Goal: Find specific page/section: Find specific page/section

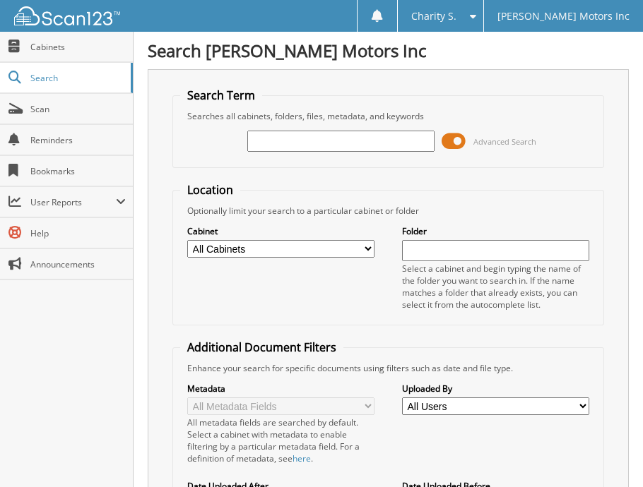
click at [268, 144] on input "text" at bounding box center [340, 141] width 187 height 21
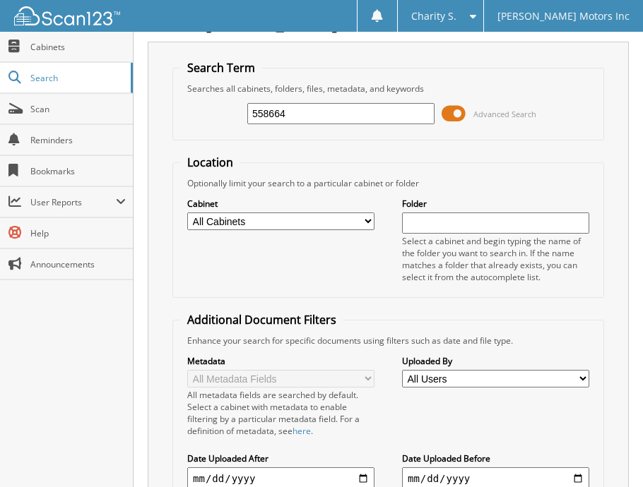
scroll to position [202, 0]
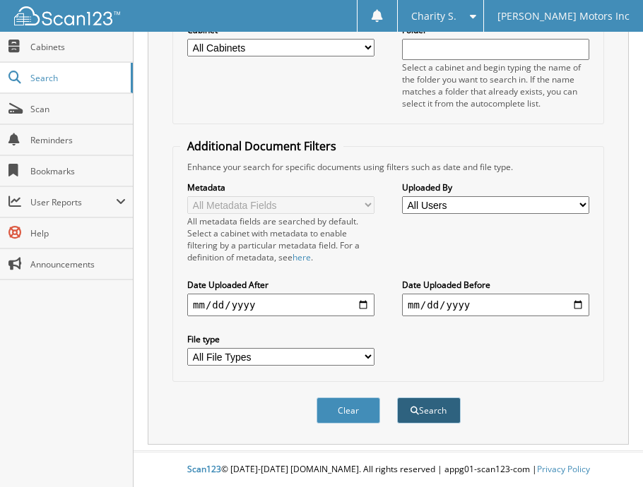
type input "558664"
click at [449, 415] on button "Search" at bounding box center [429, 411] width 64 height 26
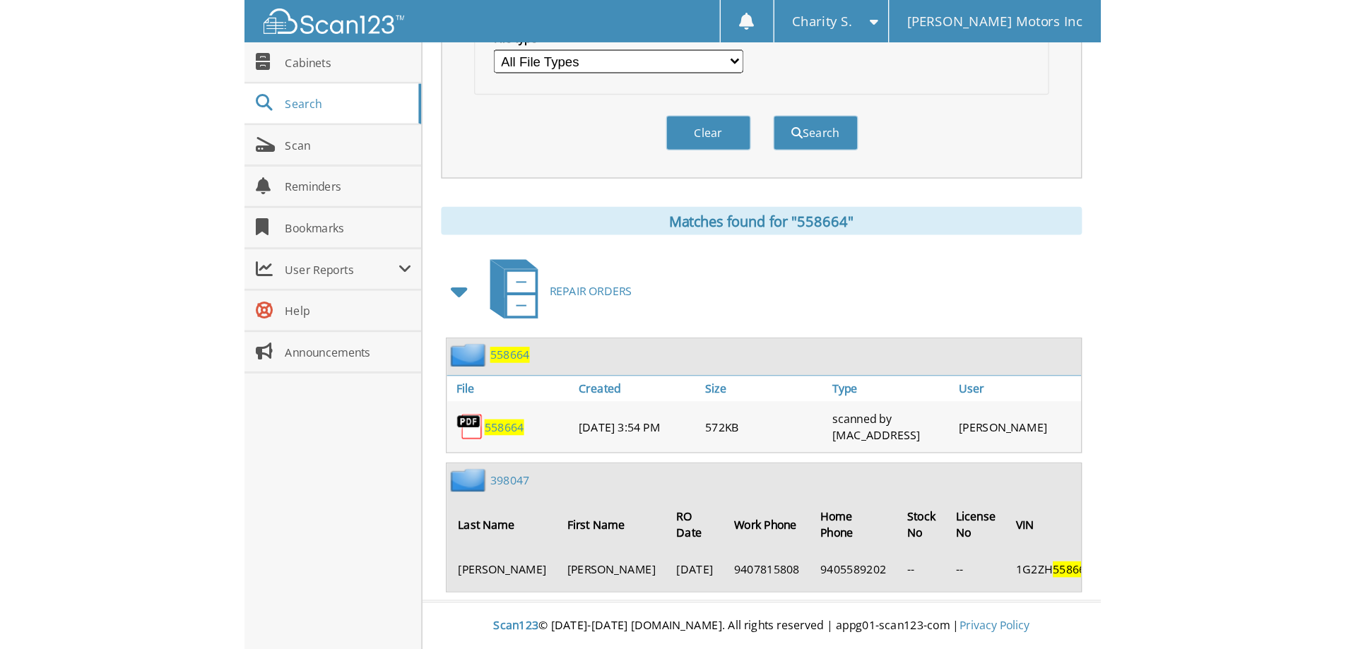
scroll to position [288, 0]
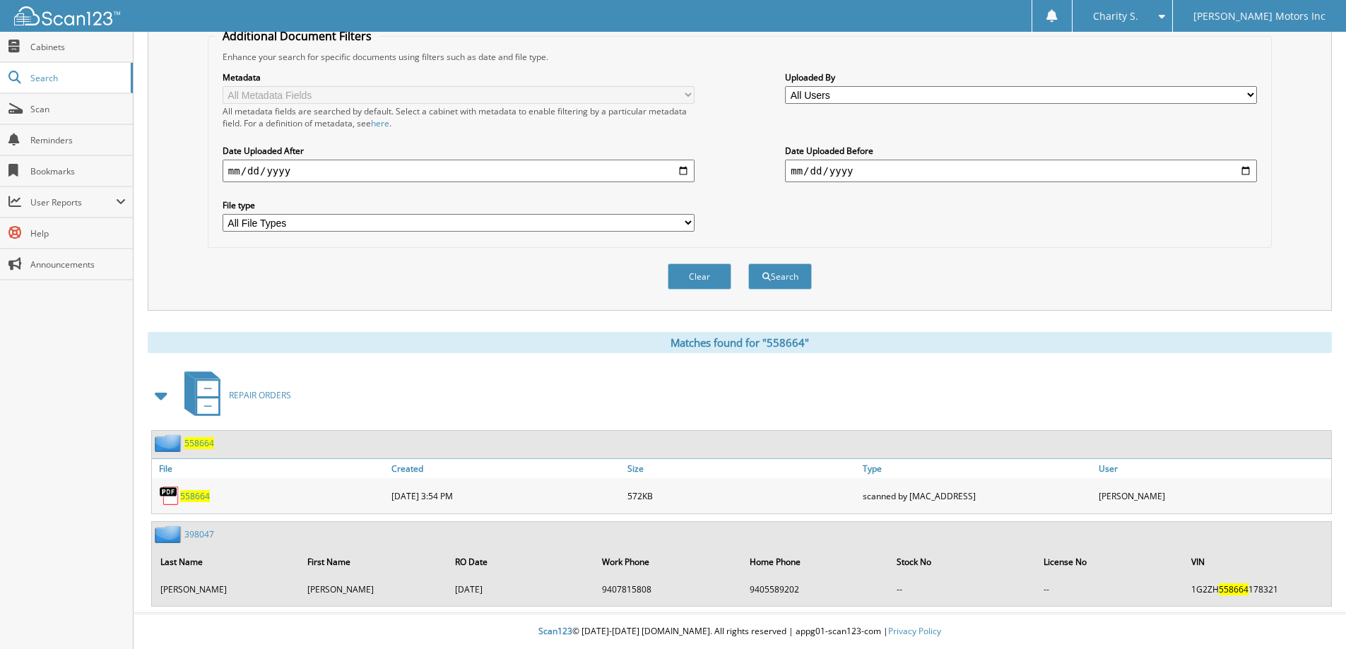
click at [194, 487] on span "558664" at bounding box center [195, 496] width 30 height 12
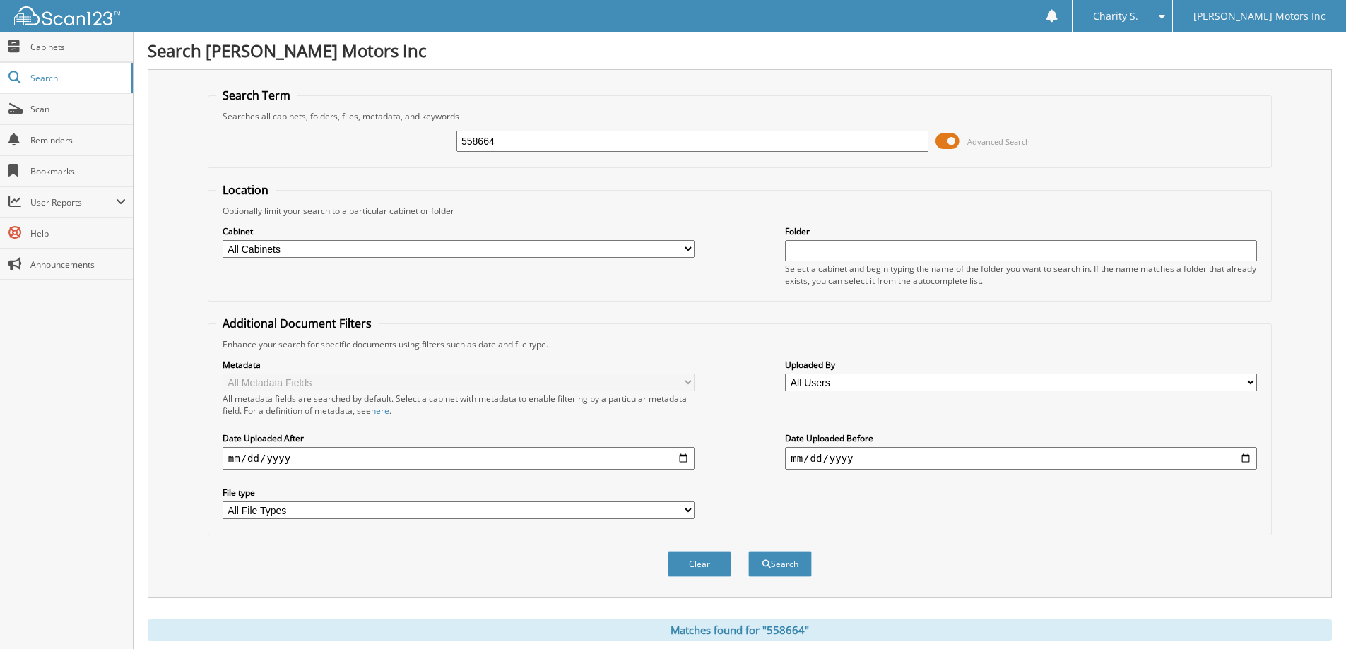
click at [520, 143] on input "558664" at bounding box center [692, 141] width 472 height 21
type input "558652"
click at [642, 487] on button "Search" at bounding box center [780, 564] width 64 height 26
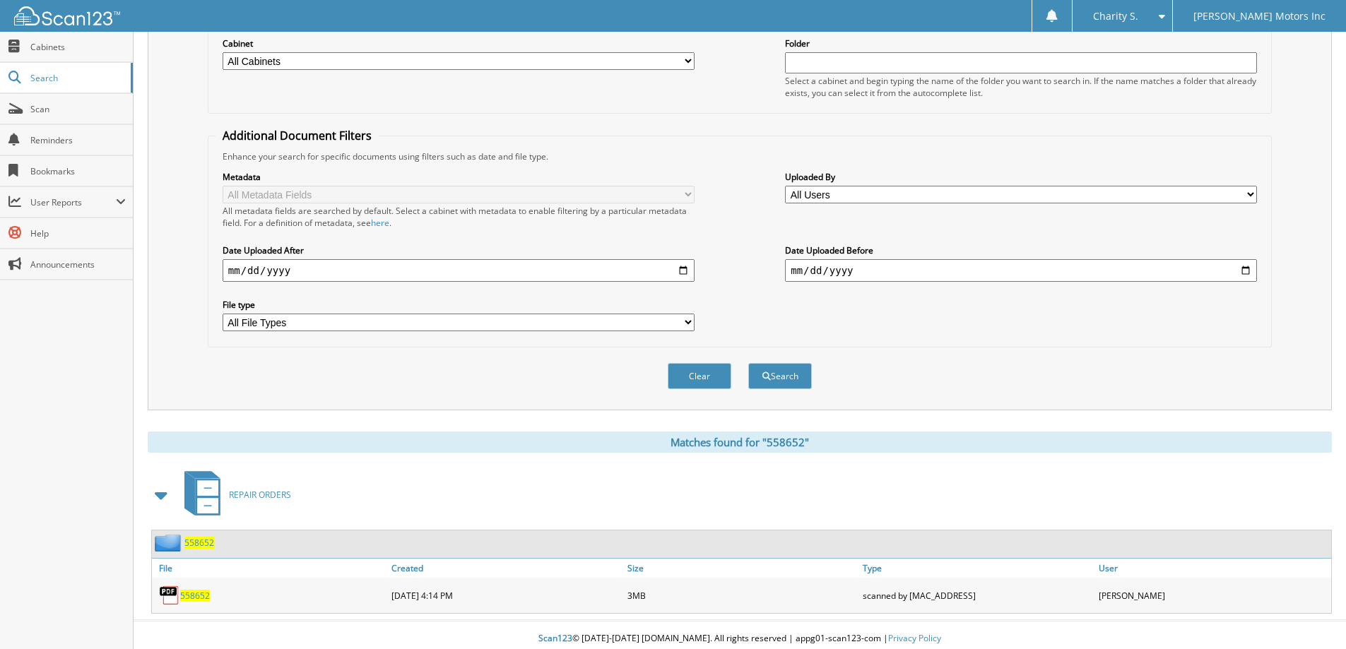
scroll to position [196, 0]
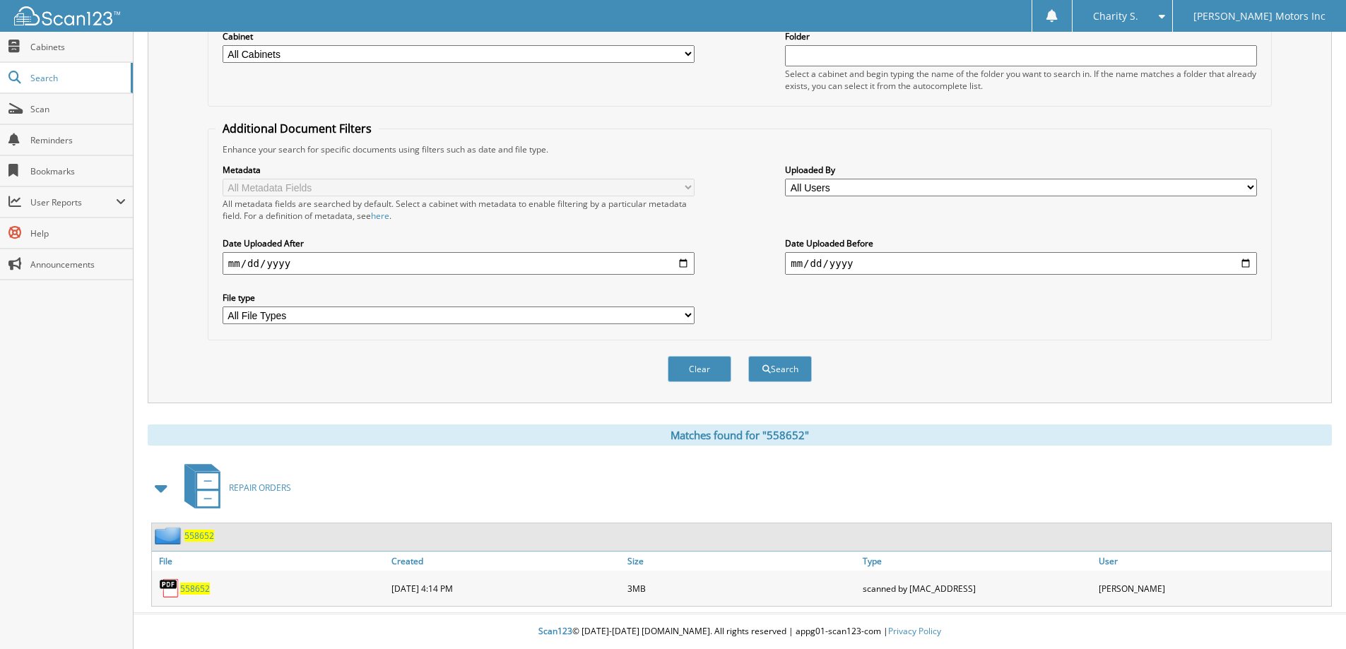
click at [185, 586] on span "558652" at bounding box center [195, 589] width 30 height 12
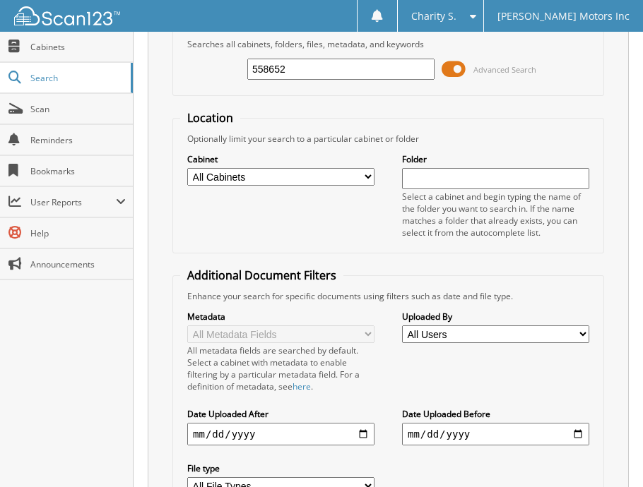
scroll to position [0, 0]
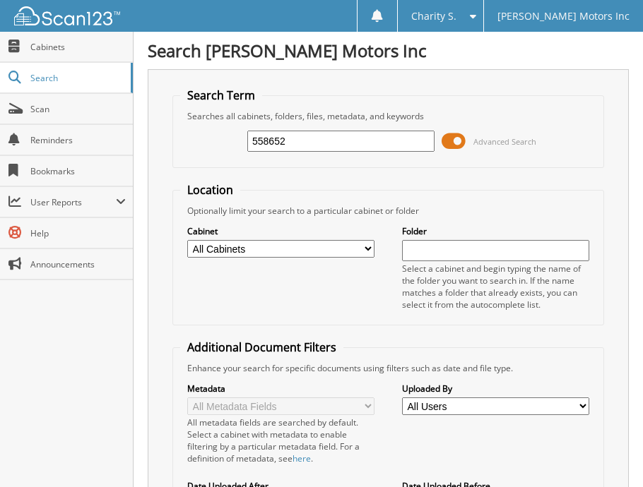
click at [280, 143] on input "558652" at bounding box center [340, 141] width 187 height 21
paste input "511"
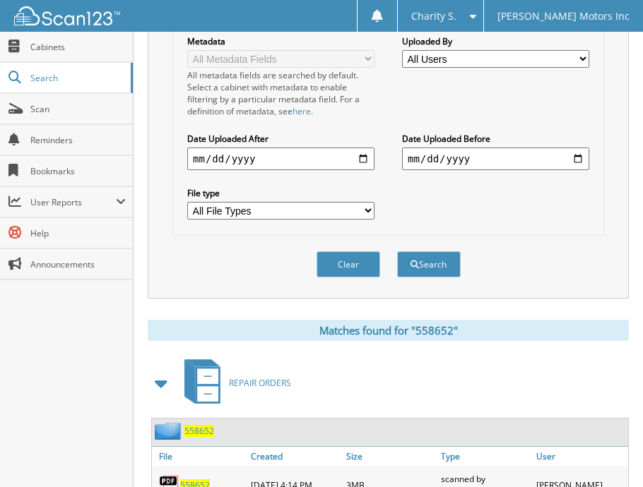
scroll to position [408, 0]
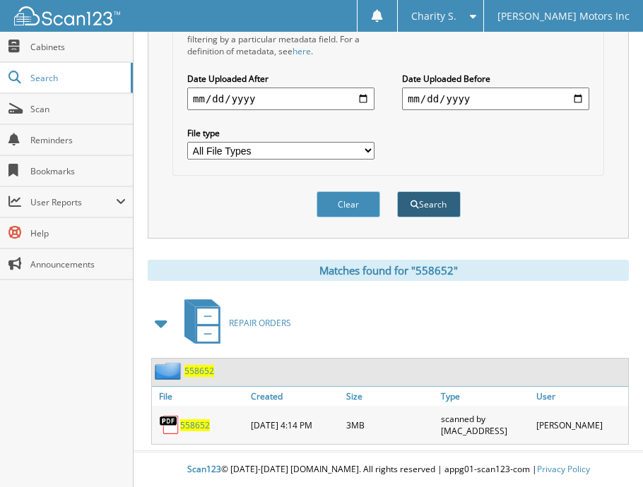
type input "558511"
click at [418, 207] on button "Search" at bounding box center [429, 204] width 64 height 26
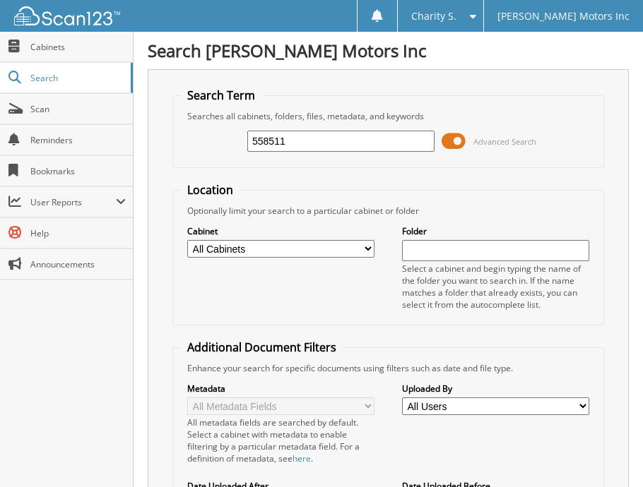
click at [343, 143] on input "558511" at bounding box center [340, 141] width 187 height 21
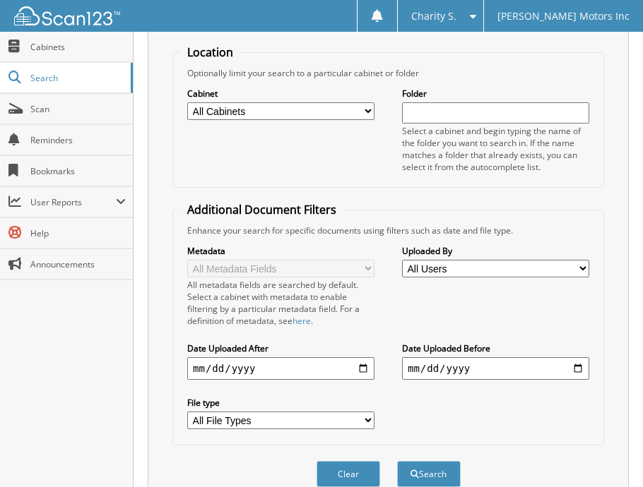
scroll to position [251, 0]
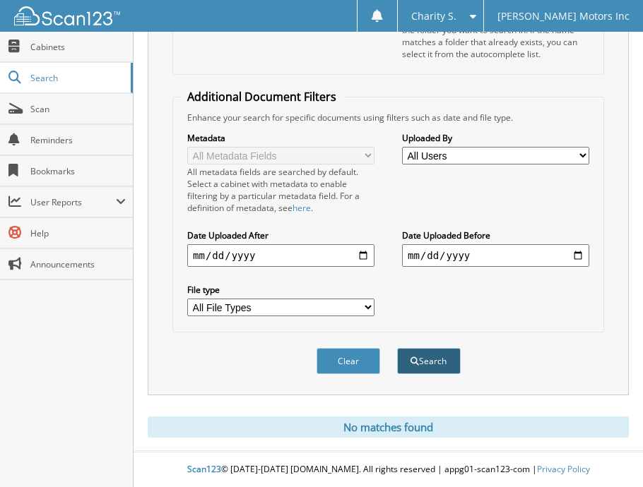
type input "558510"
click at [442, 364] on button "Search" at bounding box center [429, 361] width 64 height 26
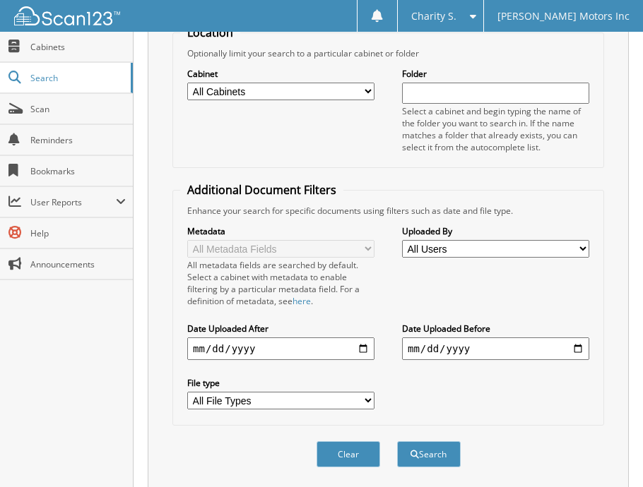
scroll to position [251, 0]
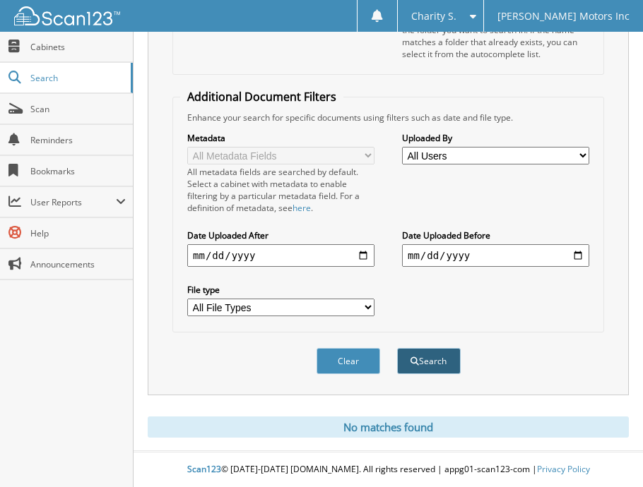
click at [418, 356] on button "Search" at bounding box center [429, 361] width 64 height 26
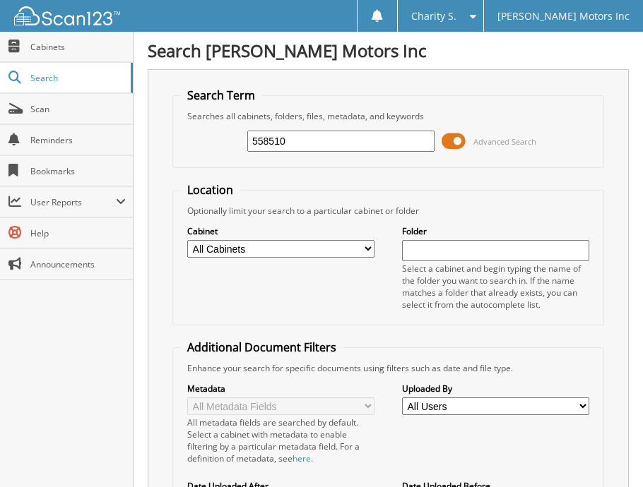
drag, startPoint x: 317, startPoint y: 139, endPoint x: 235, endPoint y: 146, distance: 82.2
click at [235, 146] on div "558510 Advanced Search" at bounding box center [388, 141] width 416 height 38
paste input "392"
type input "558392"
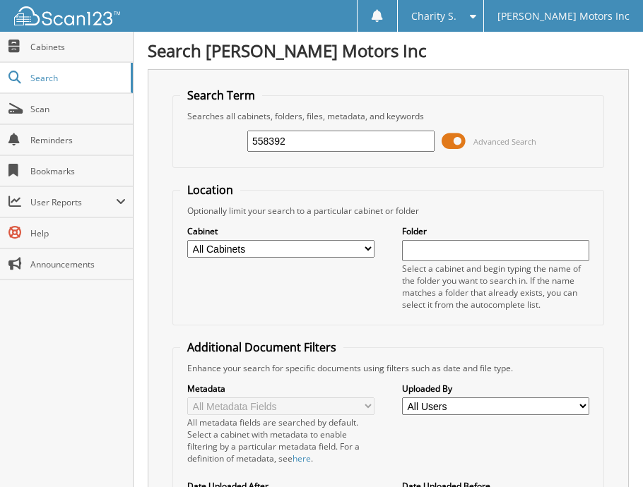
click at [308, 146] on input "558392" at bounding box center [340, 141] width 187 height 21
type input "558330"
click at [339, 138] on input "558330" at bounding box center [340, 141] width 187 height 21
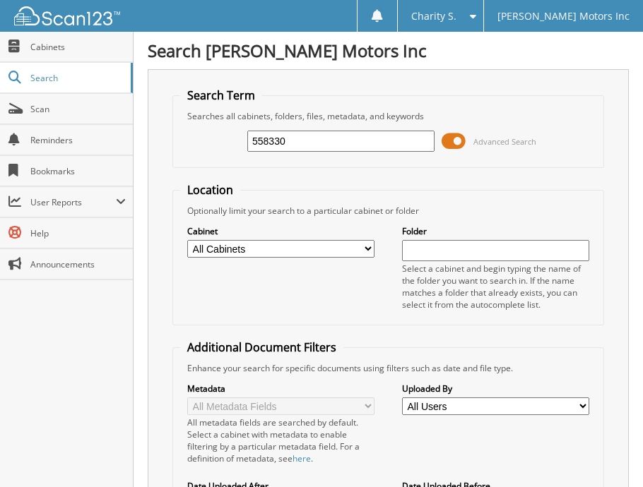
click at [339, 138] on input "558330" at bounding box center [340, 141] width 187 height 21
type input "558313"
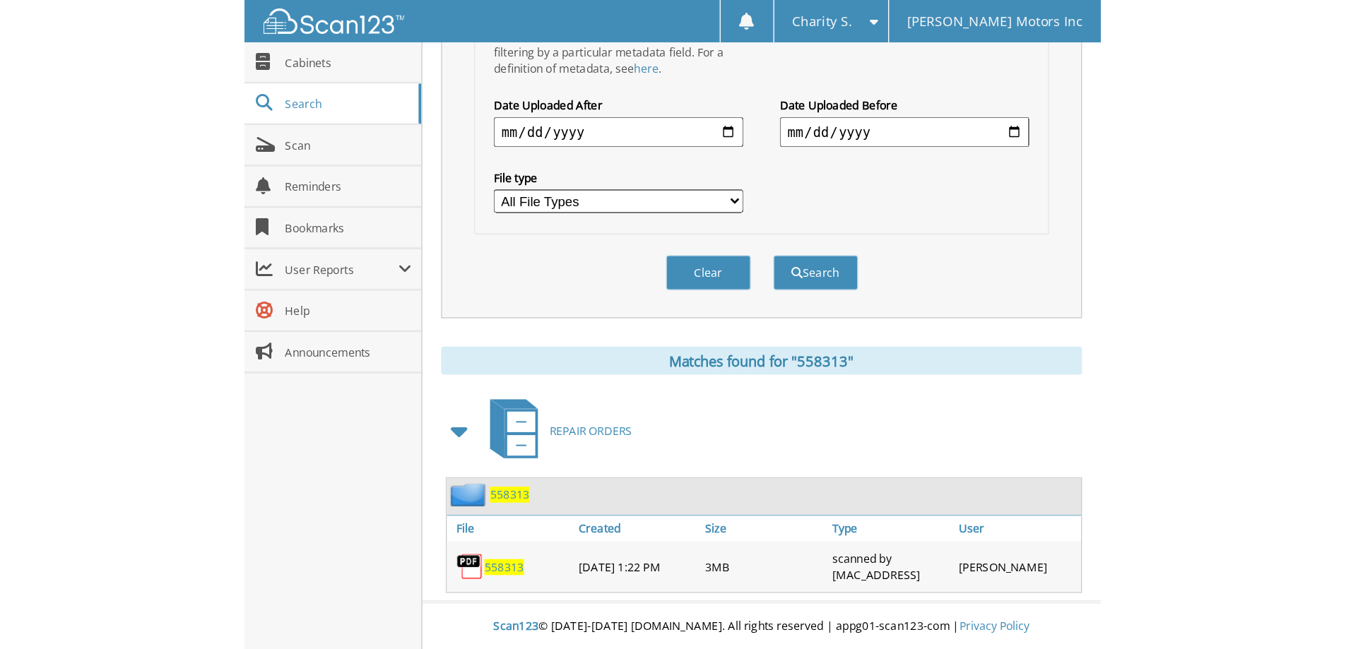
scroll to position [196, 0]
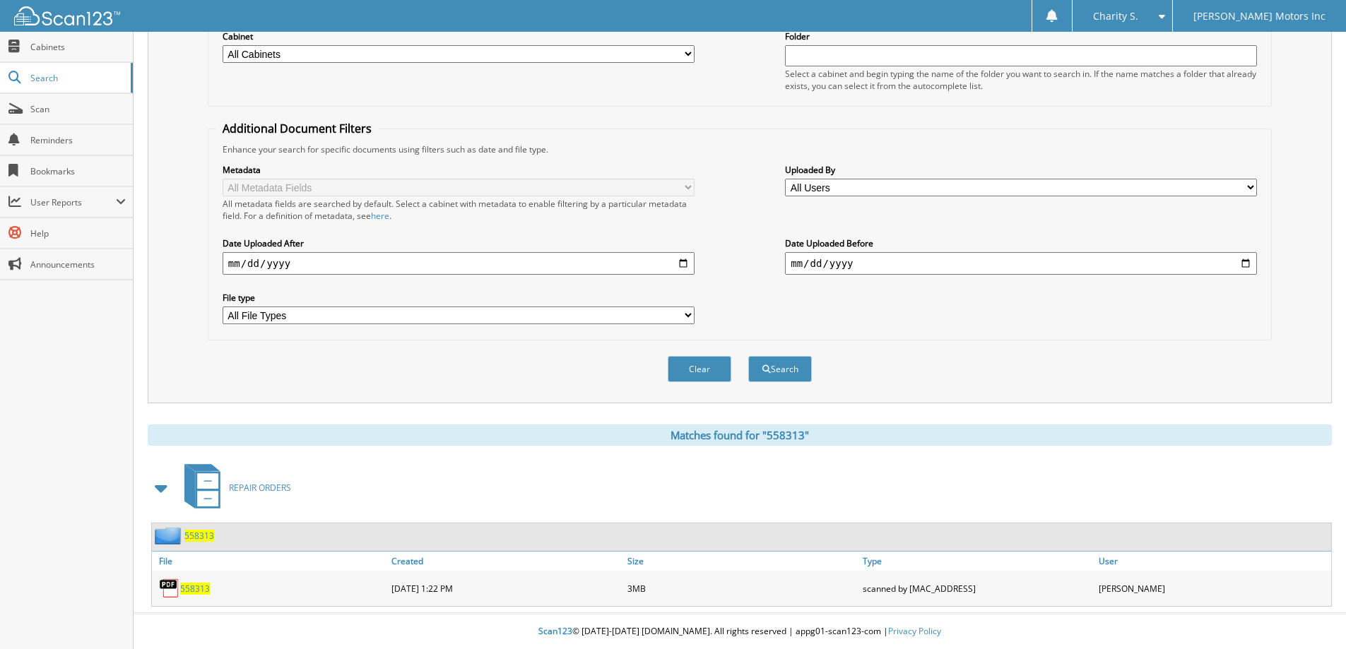
click at [190, 487] on span "558313" at bounding box center [195, 589] width 30 height 12
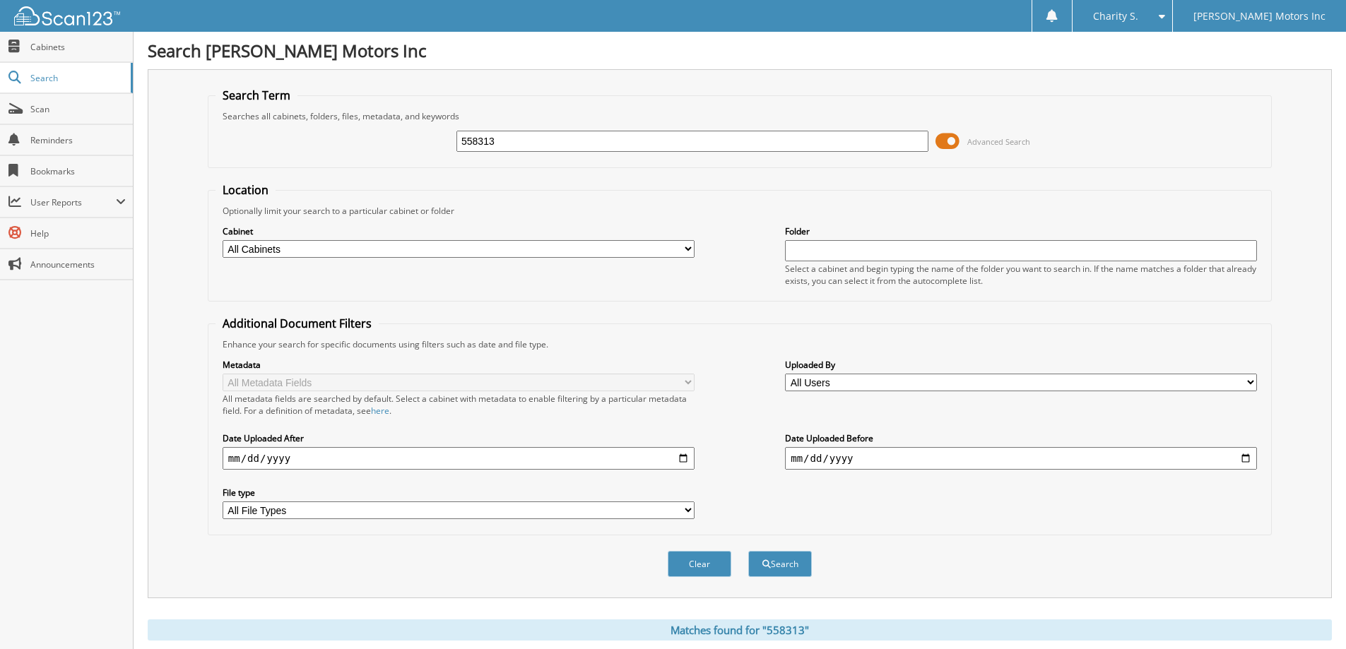
click at [519, 141] on input "558313" at bounding box center [692, 141] width 472 height 21
click at [518, 141] on input "558313" at bounding box center [692, 141] width 472 height 21
paste input "428"
type input "558428"
click at [642, 487] on button "Search" at bounding box center [780, 564] width 64 height 26
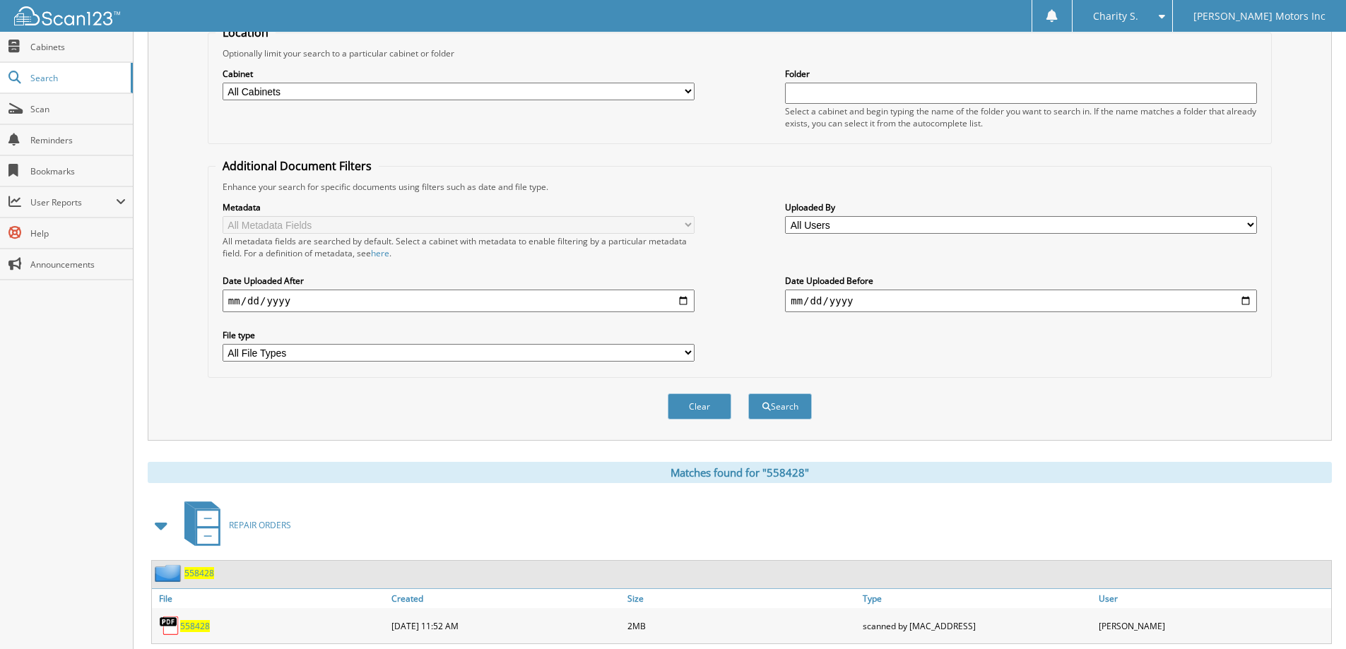
scroll to position [196, 0]
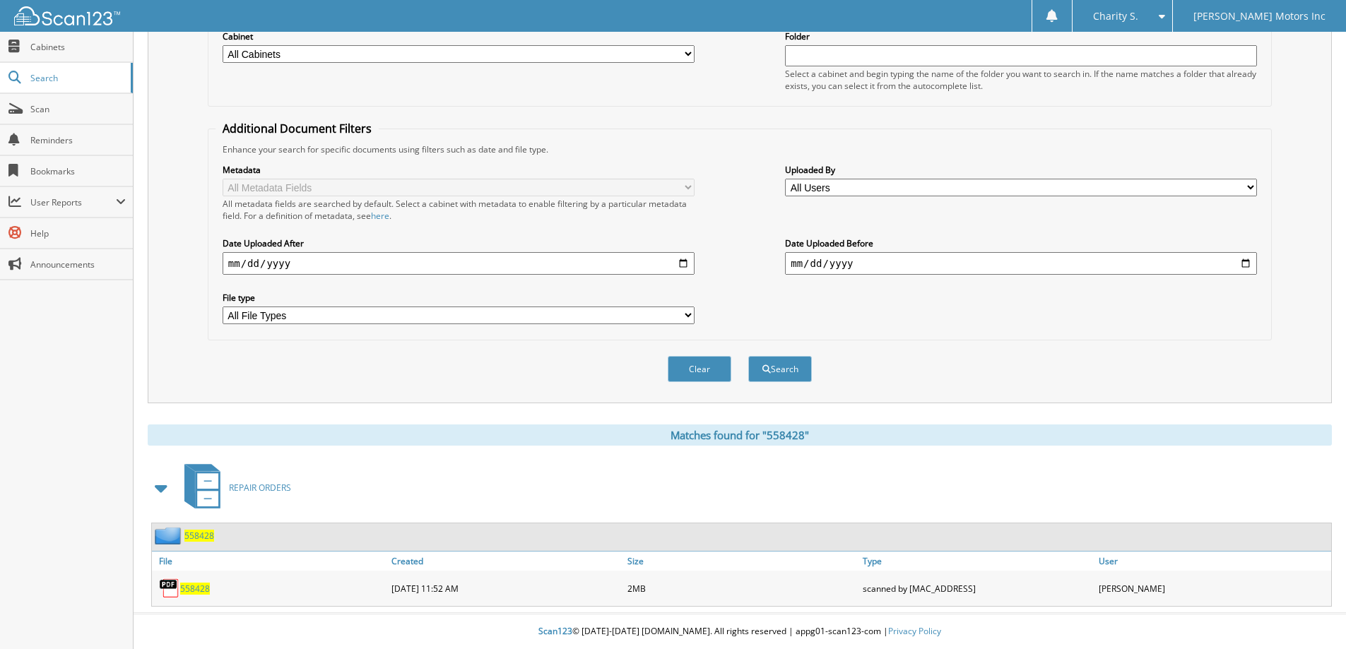
click at [205, 583] on link "558428" at bounding box center [195, 589] width 30 height 12
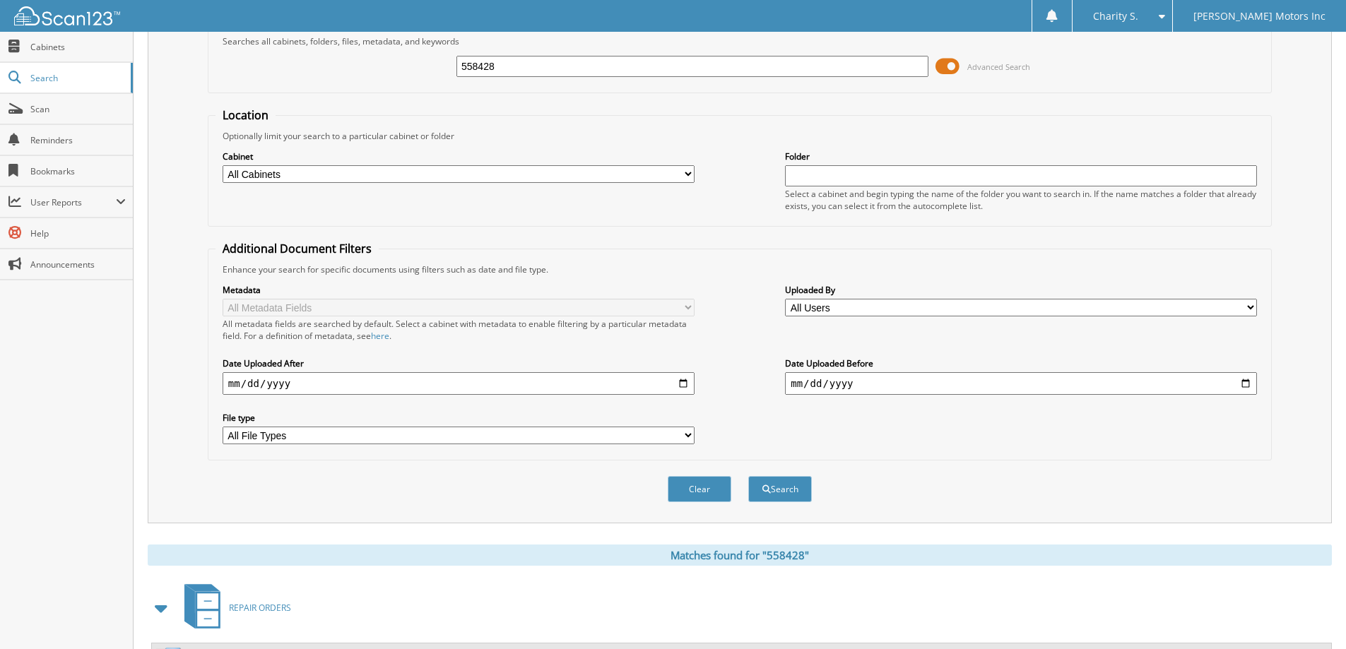
scroll to position [0, 0]
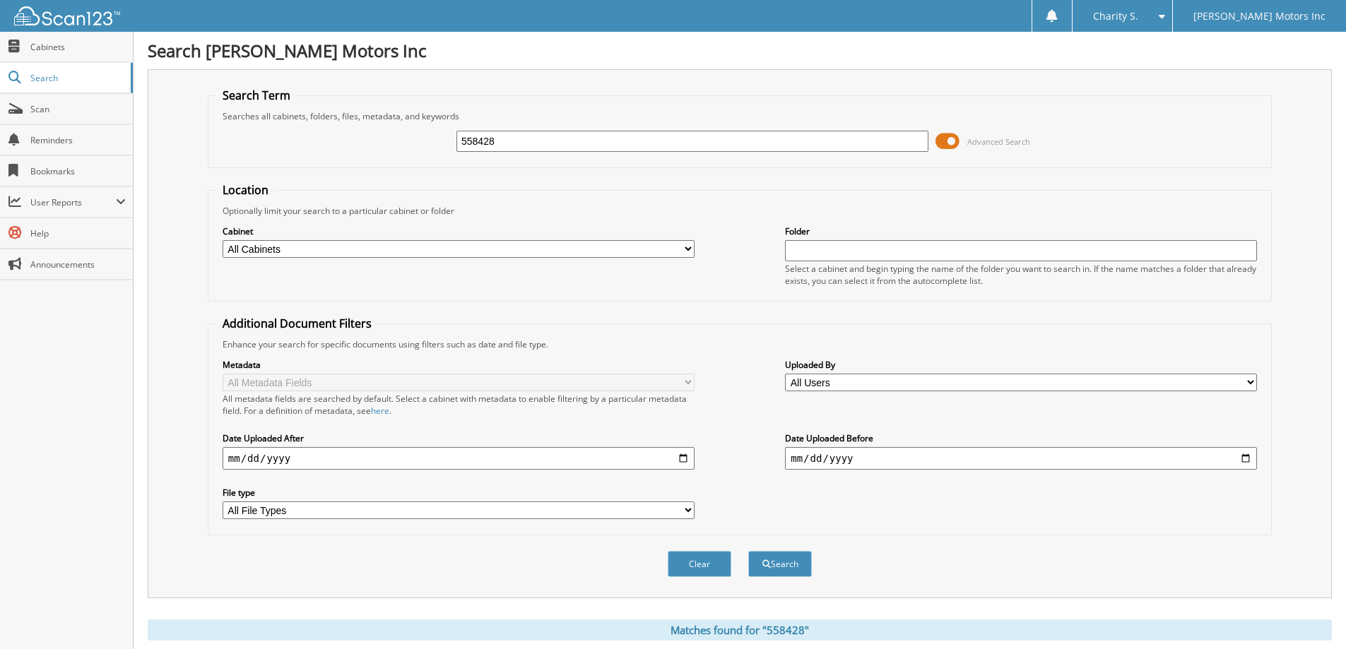
click at [503, 146] on input "558428" at bounding box center [692, 141] width 472 height 21
type input "557904"
click at [748, 551] on button "Search" at bounding box center [780, 564] width 64 height 26
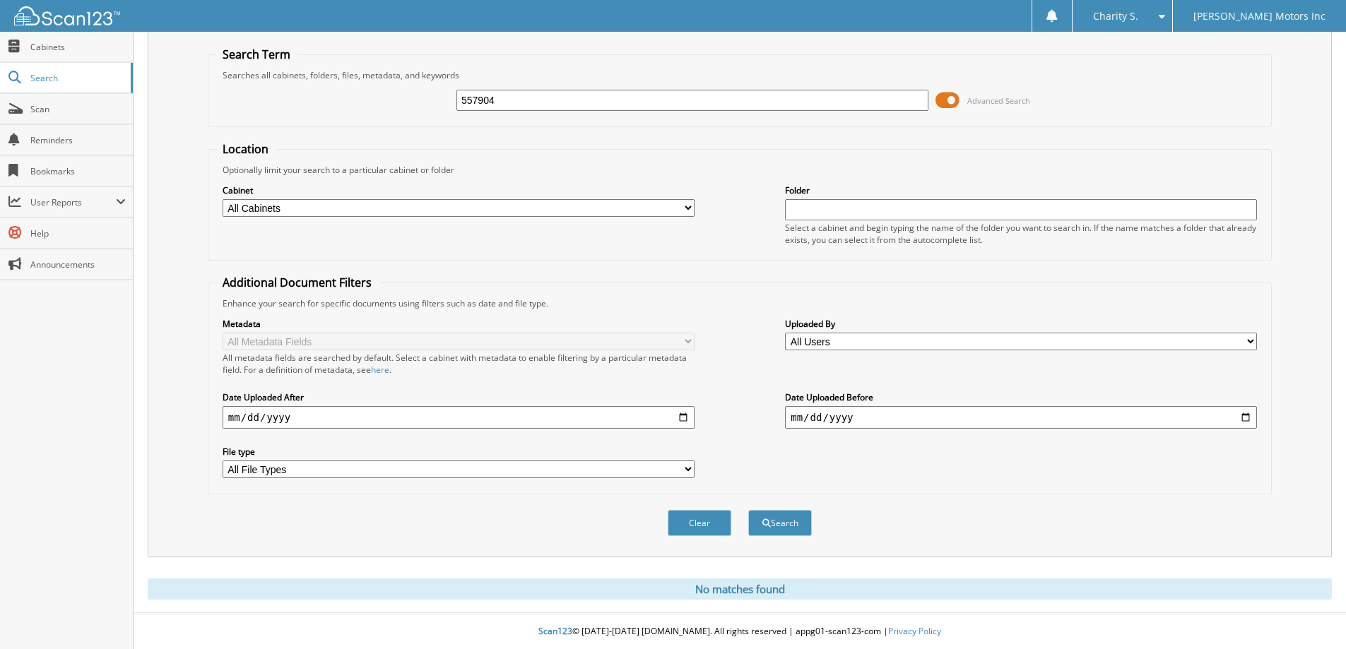
click at [522, 102] on input "557904" at bounding box center [692, 100] width 472 height 21
type input "557819"
click at [748, 510] on button "Search" at bounding box center [780, 523] width 64 height 26
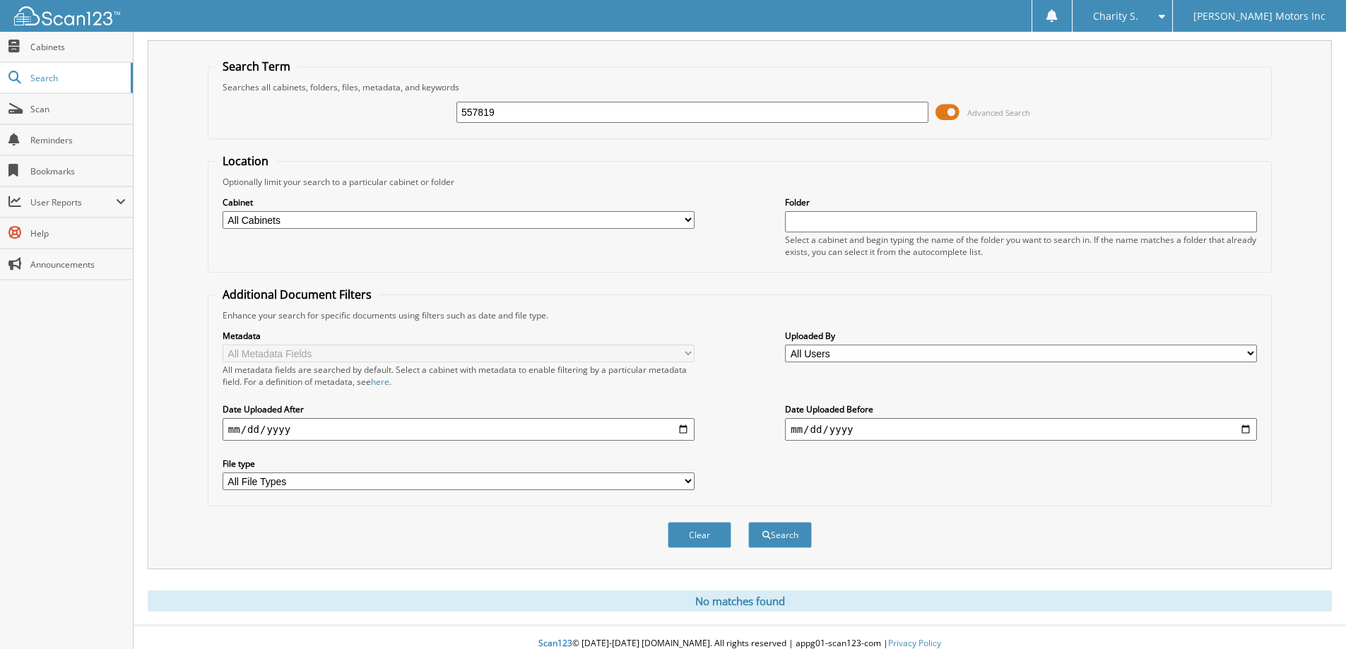
scroll to position [42, 0]
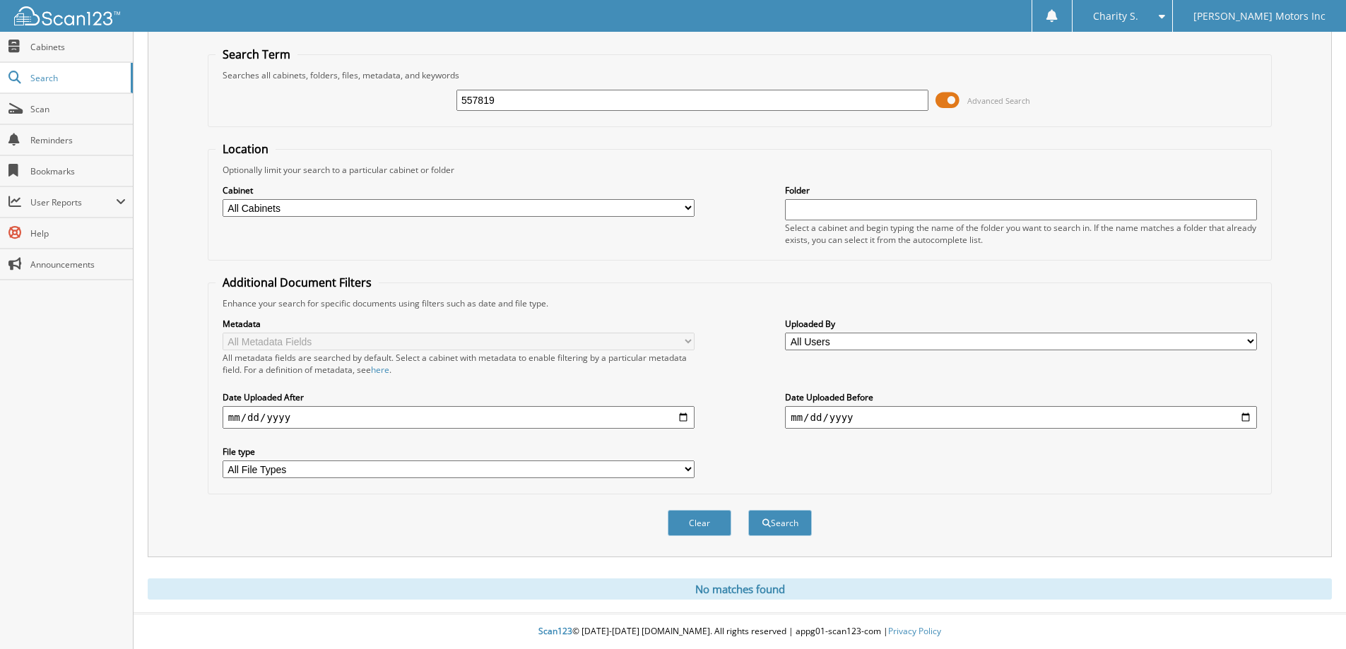
click at [540, 97] on input "557819" at bounding box center [692, 100] width 472 height 21
type input "557710"
click at [748, 510] on button "Search" at bounding box center [780, 523] width 64 height 26
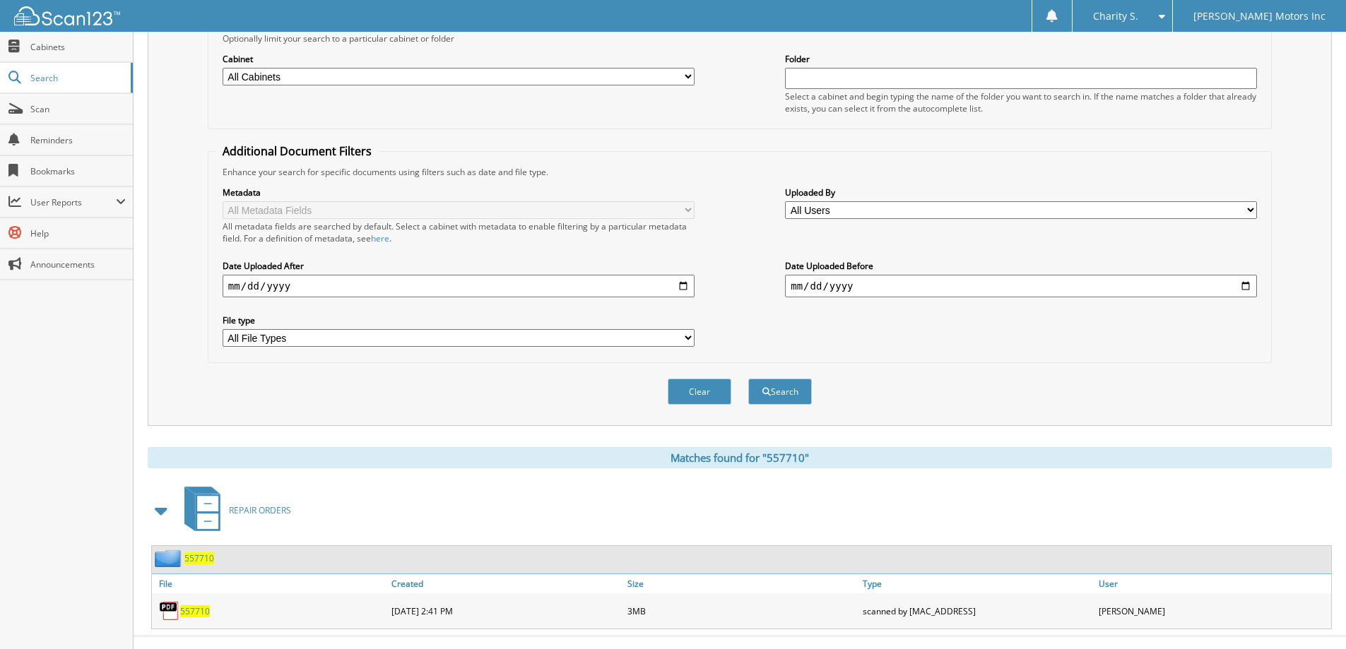
scroll to position [196, 0]
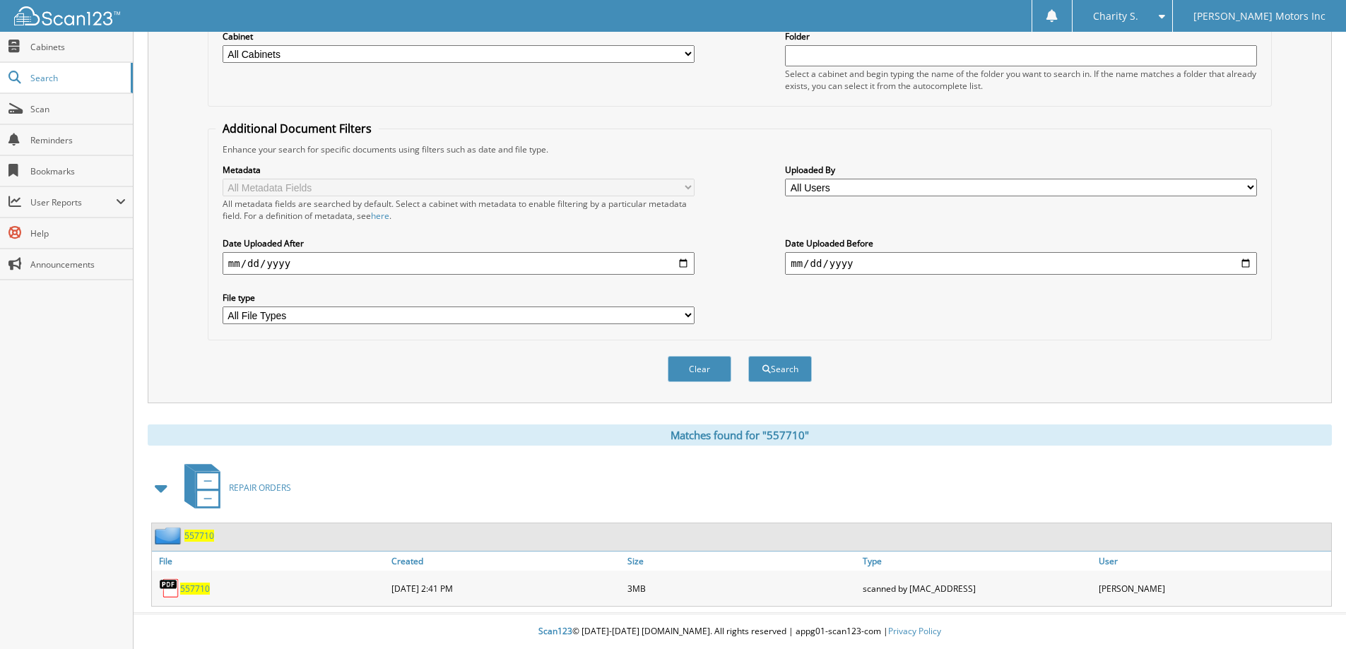
click at [192, 591] on span "557710" at bounding box center [195, 589] width 30 height 12
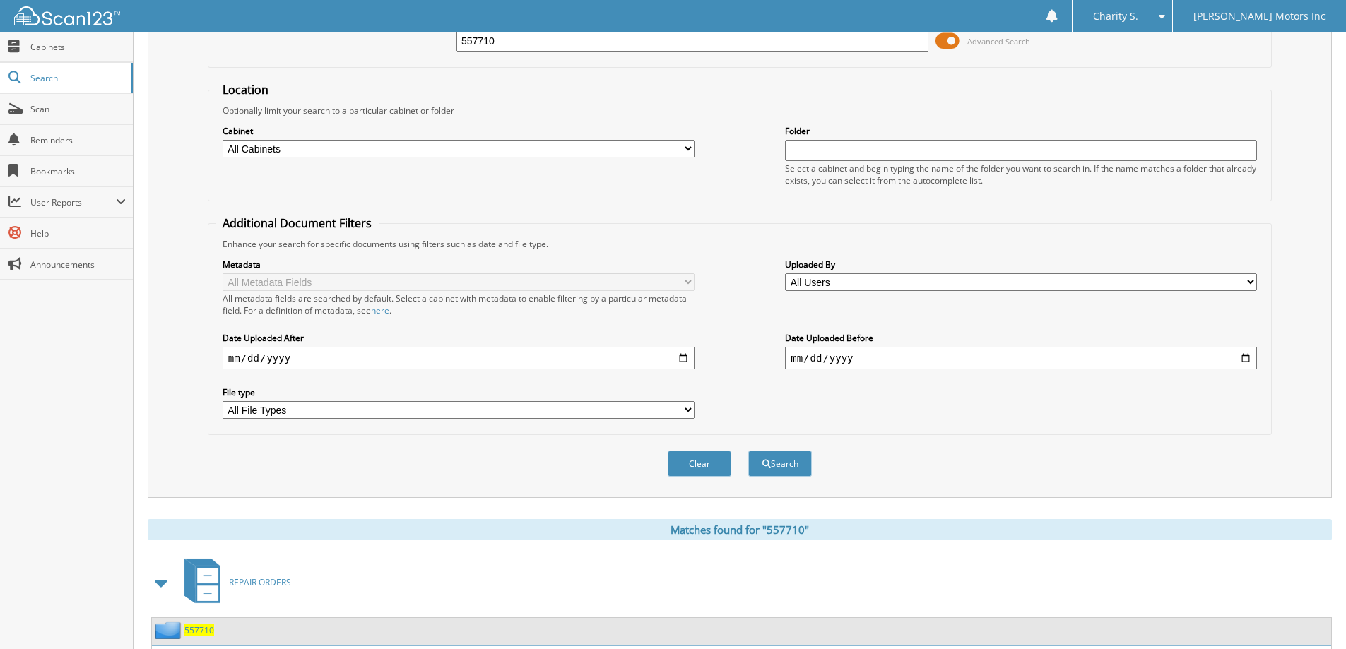
scroll to position [0, 0]
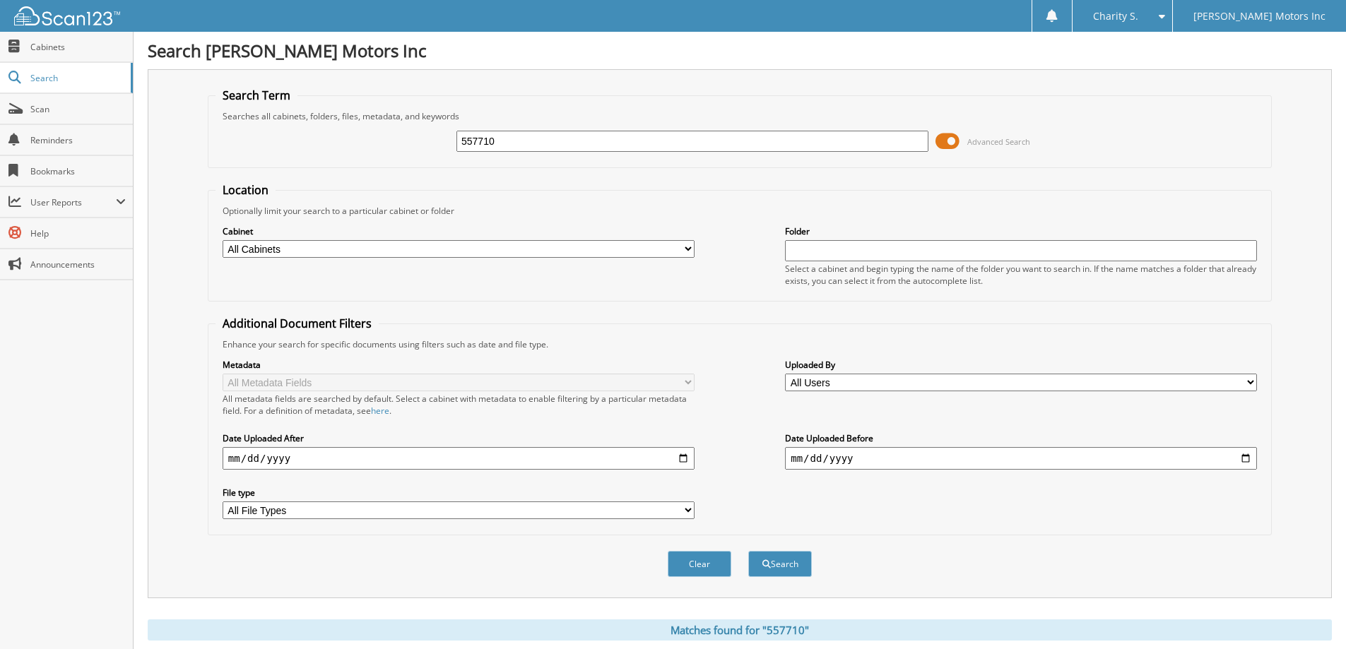
click at [665, 141] on input "557710" at bounding box center [692, 141] width 472 height 21
type input "557819"
click at [748, 551] on button "Search" at bounding box center [780, 564] width 64 height 26
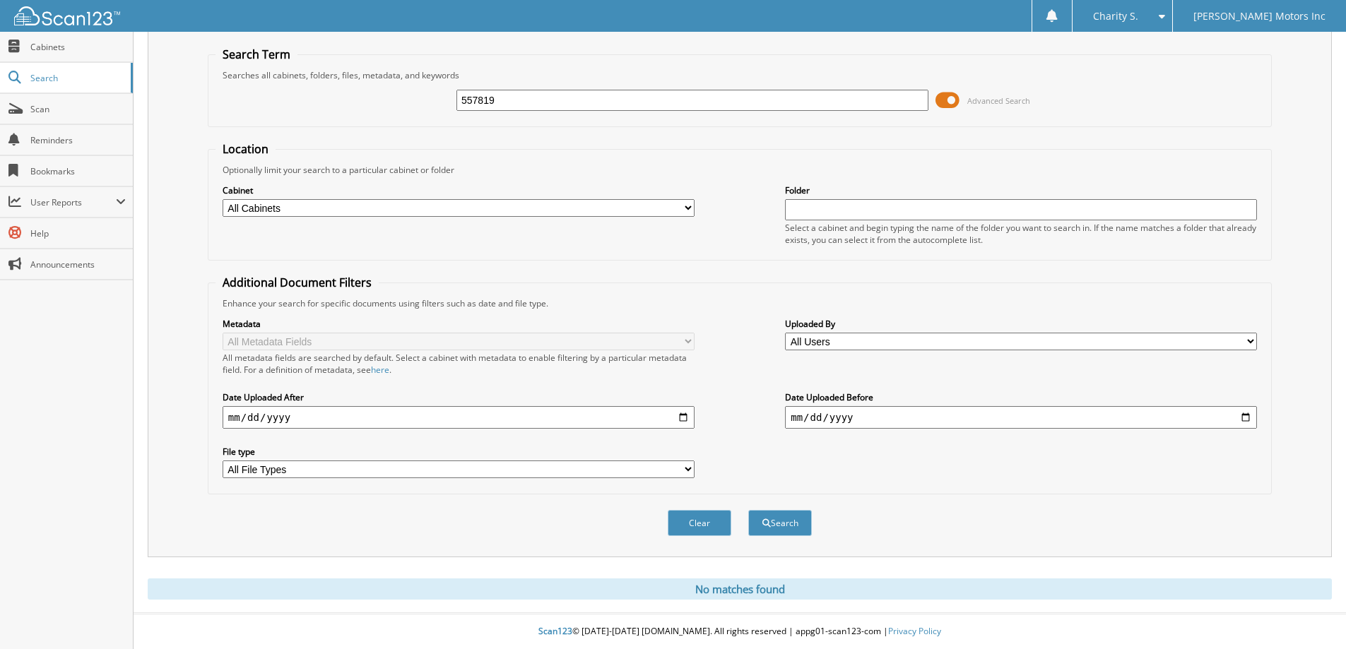
scroll to position [42, 0]
click at [783, 519] on button "Search" at bounding box center [780, 523] width 64 height 26
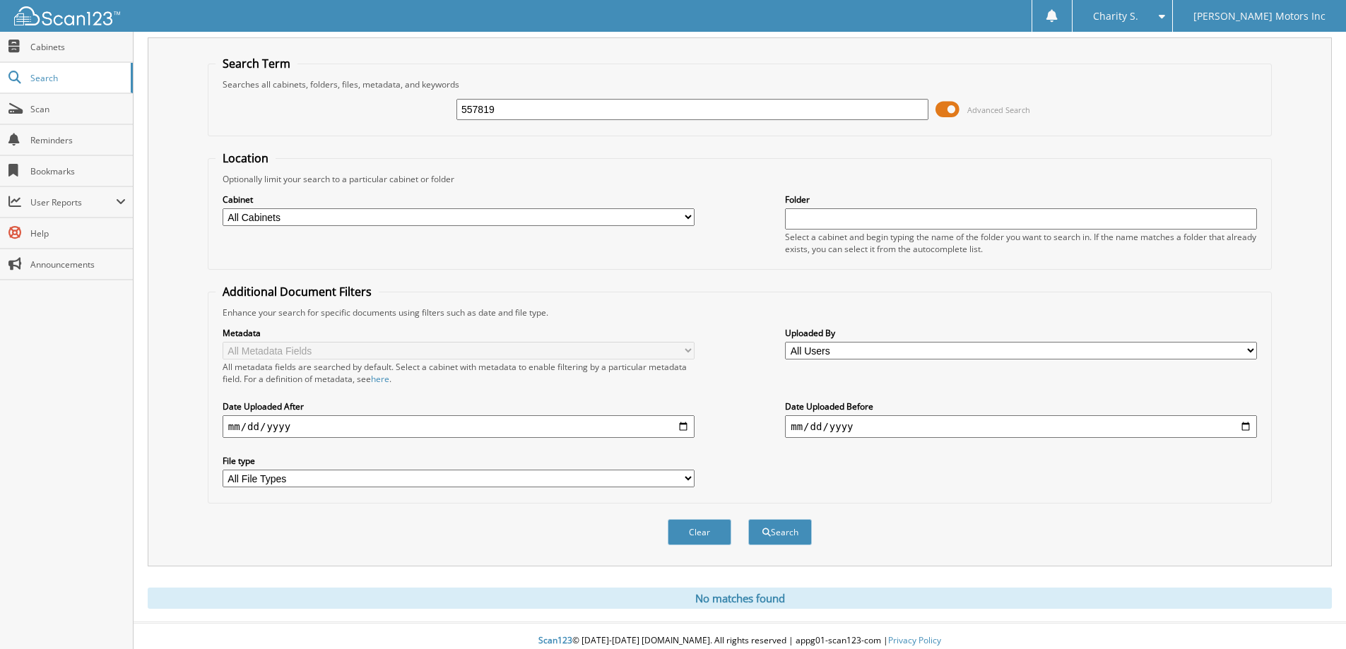
scroll to position [42, 0]
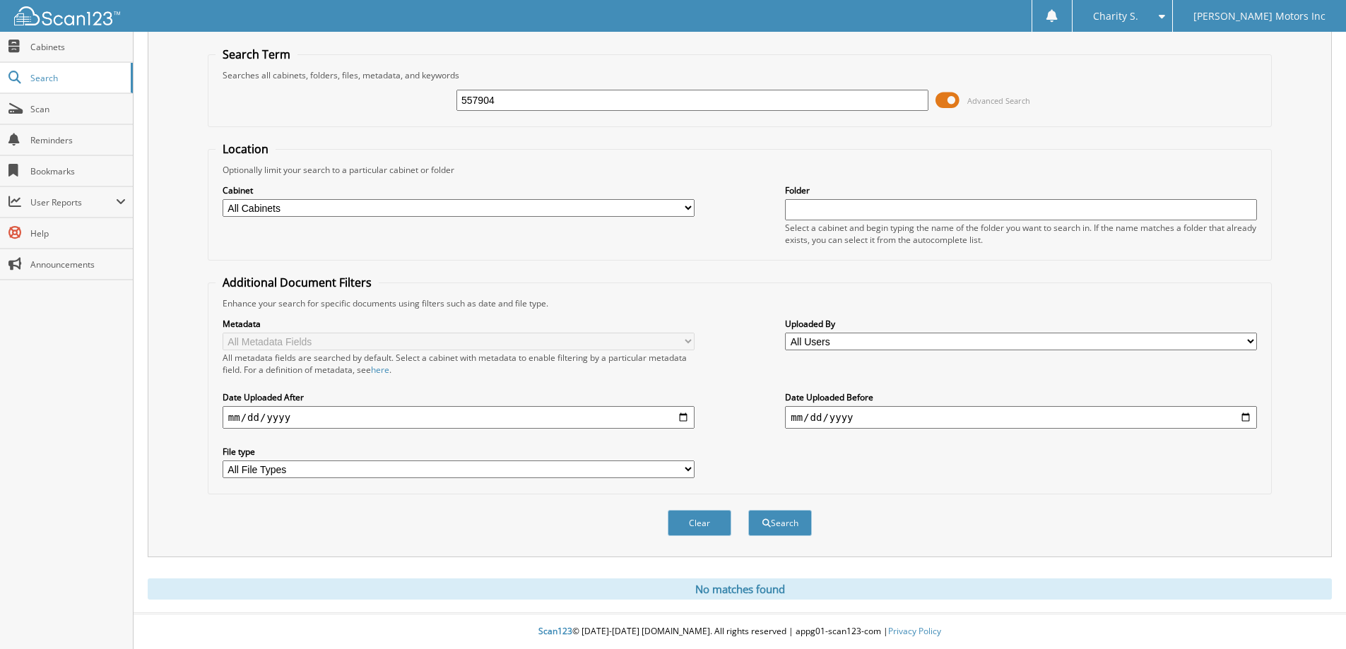
type input "557904"
click at [748, 510] on button "Search" at bounding box center [780, 523] width 64 height 26
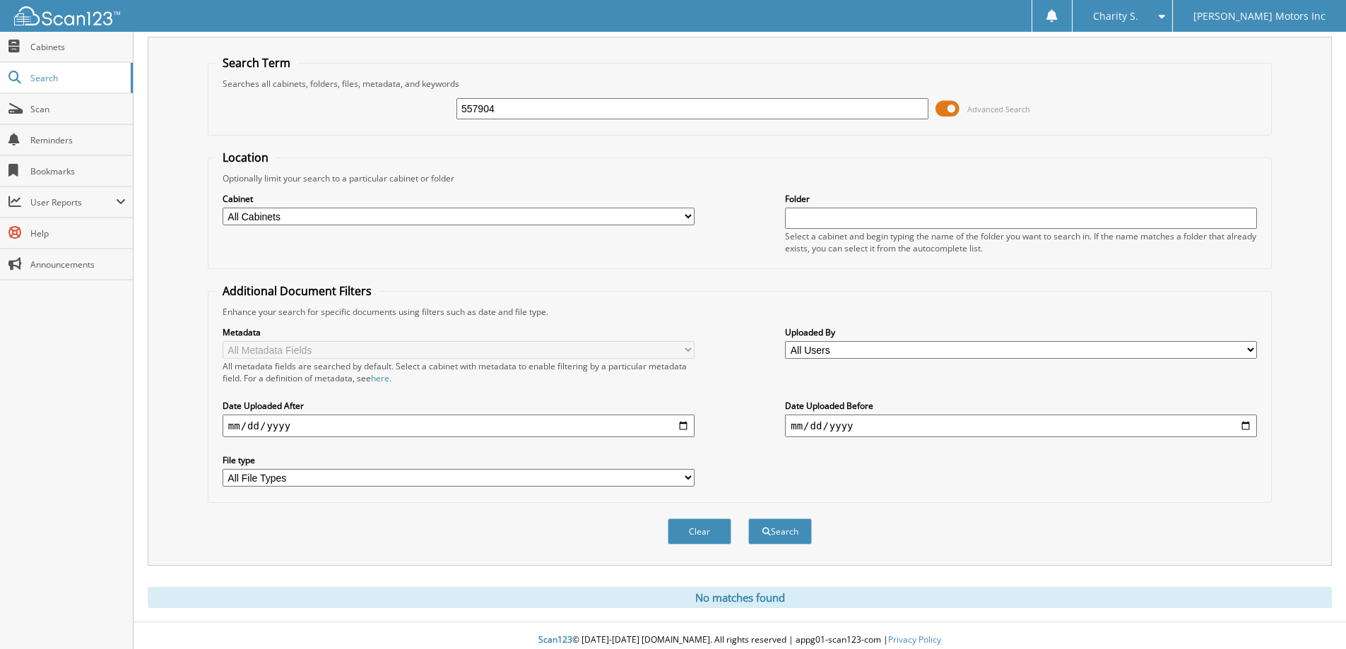
scroll to position [42, 0]
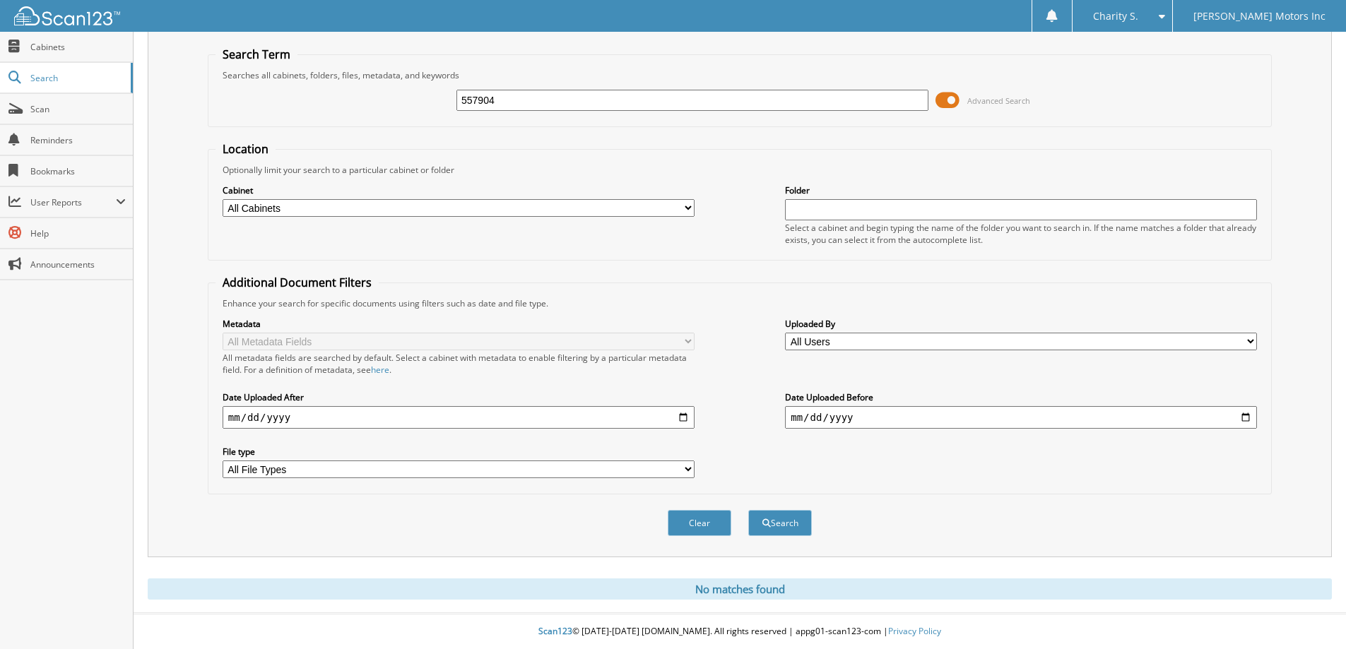
click at [507, 106] on input "557904" at bounding box center [692, 100] width 472 height 21
type input "557153"
click at [748, 510] on button "Search" at bounding box center [780, 523] width 64 height 26
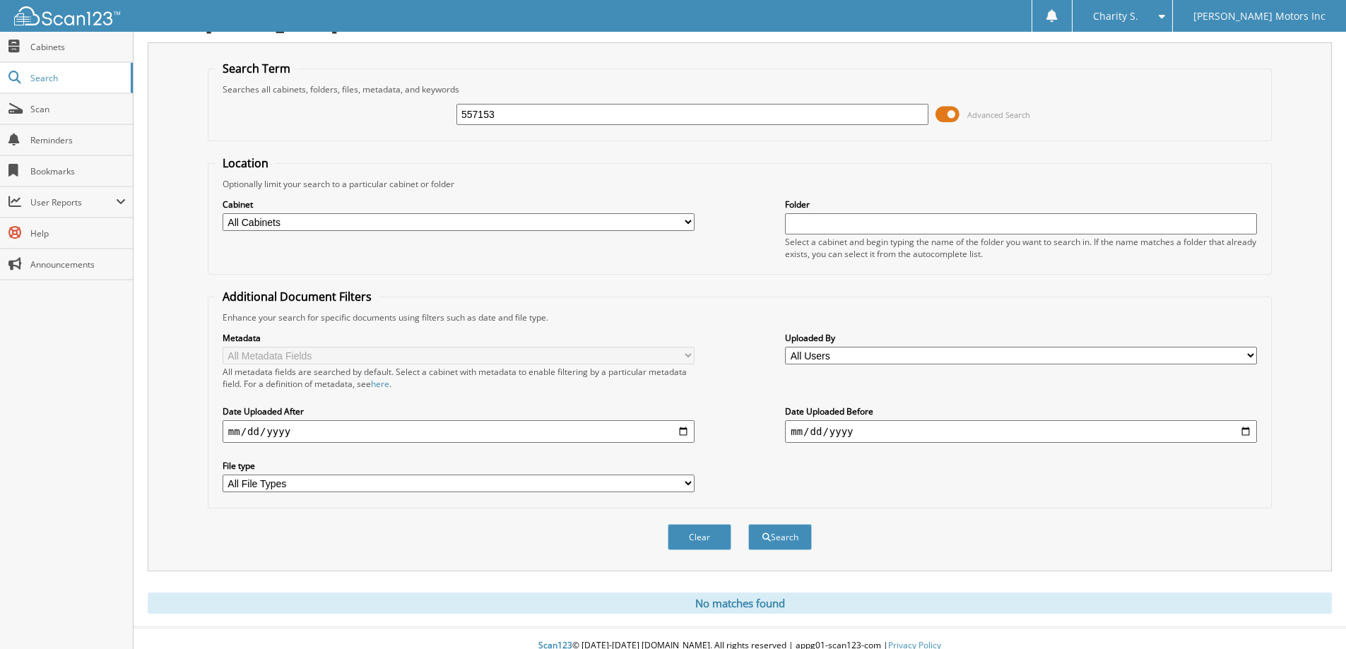
scroll to position [42, 0]
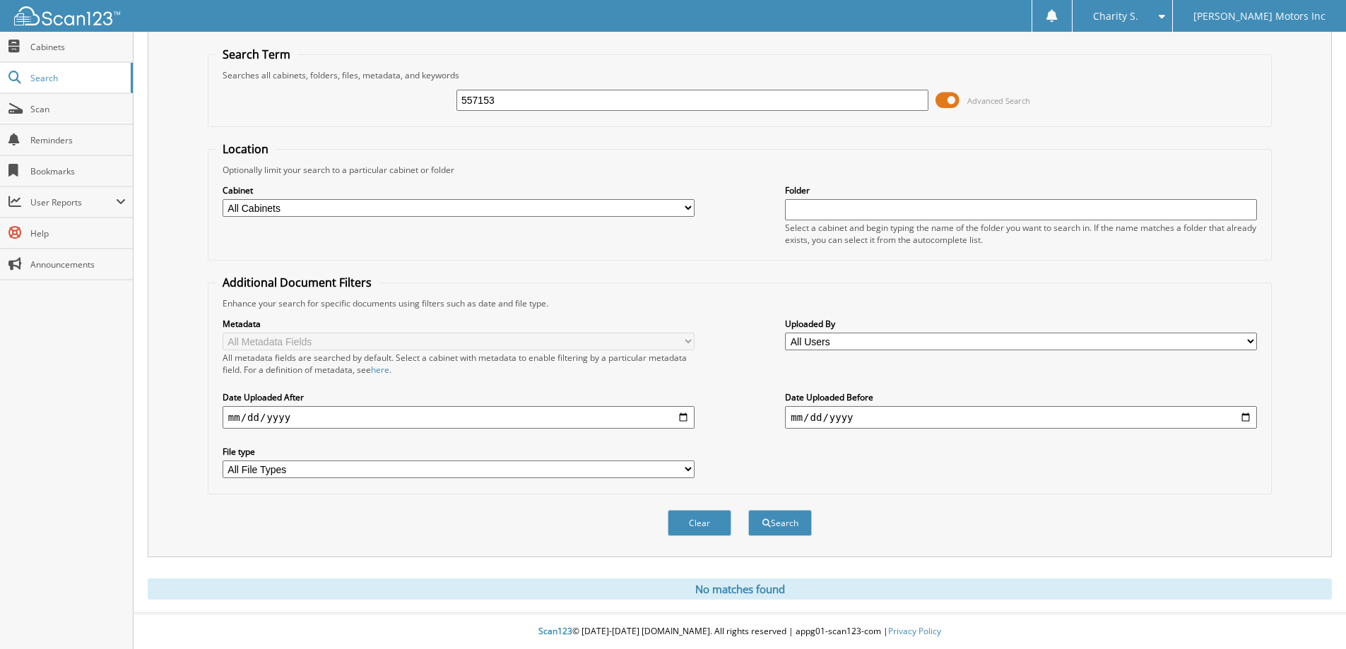
click at [696, 105] on input "557153" at bounding box center [692, 100] width 472 height 21
type input "556462"
click at [748, 510] on button "Search" at bounding box center [780, 523] width 64 height 26
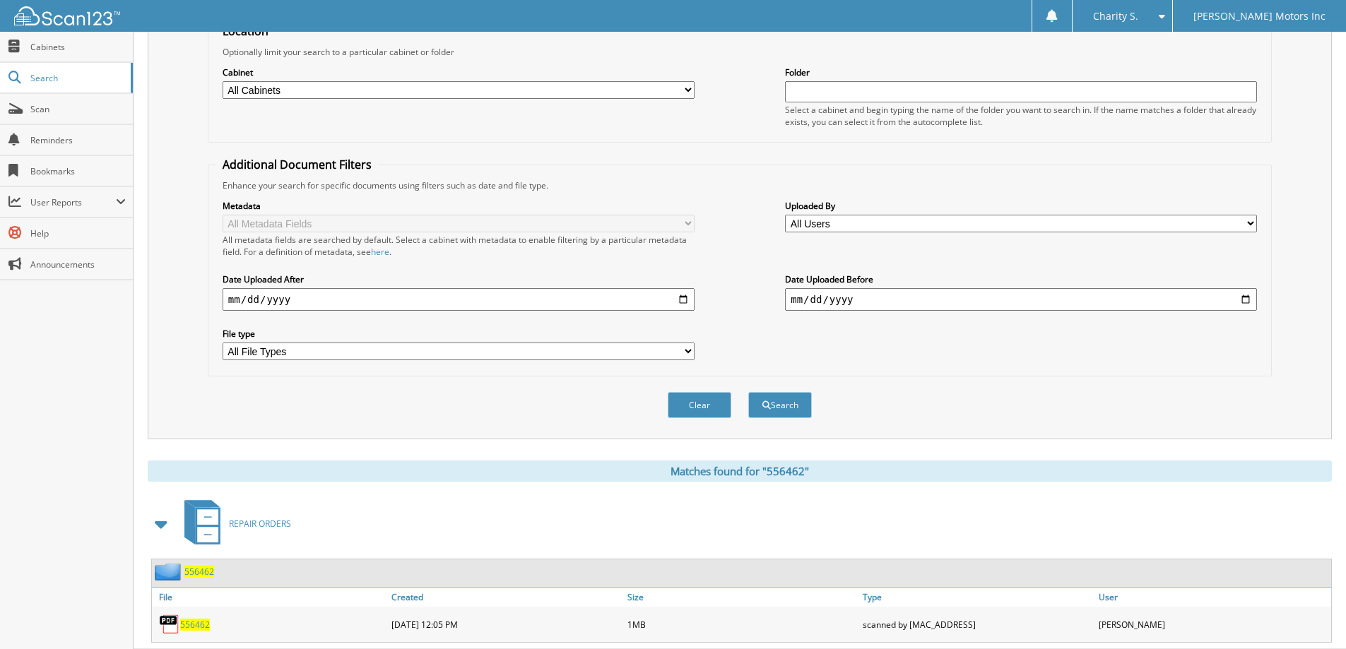
scroll to position [196, 0]
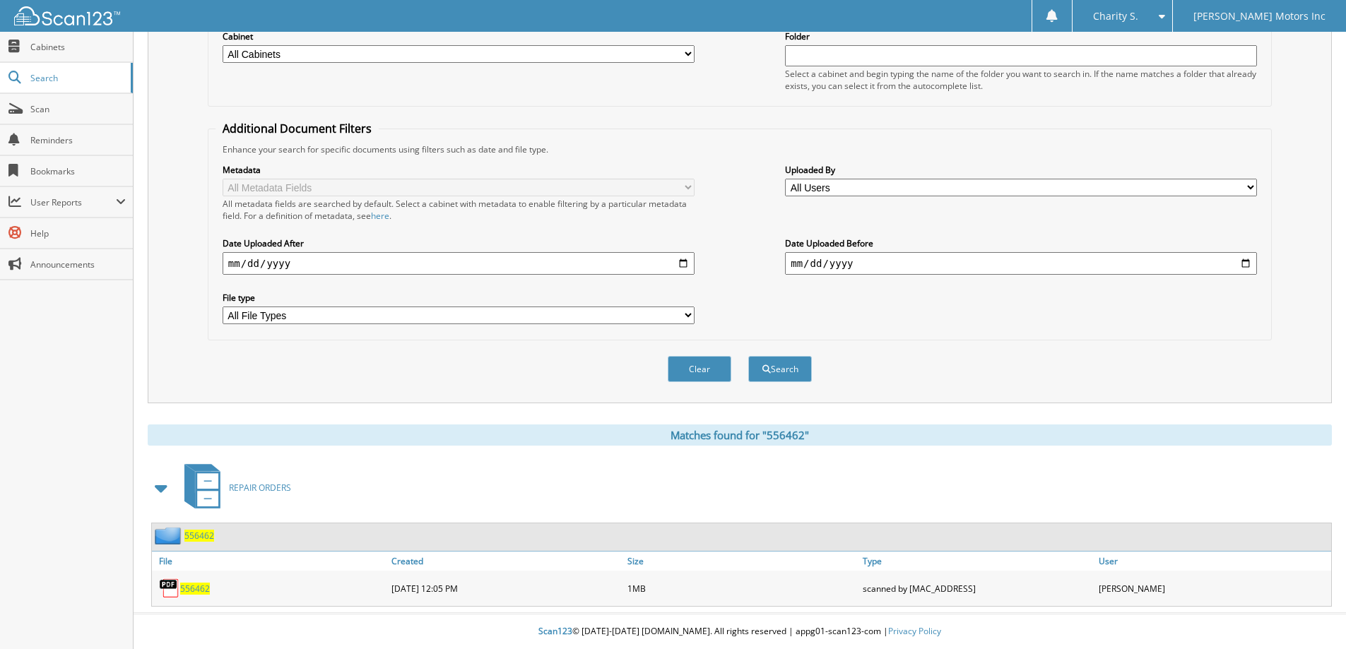
click at [191, 585] on span "556462" at bounding box center [195, 589] width 30 height 12
